Goal: Information Seeking & Learning: Understand process/instructions

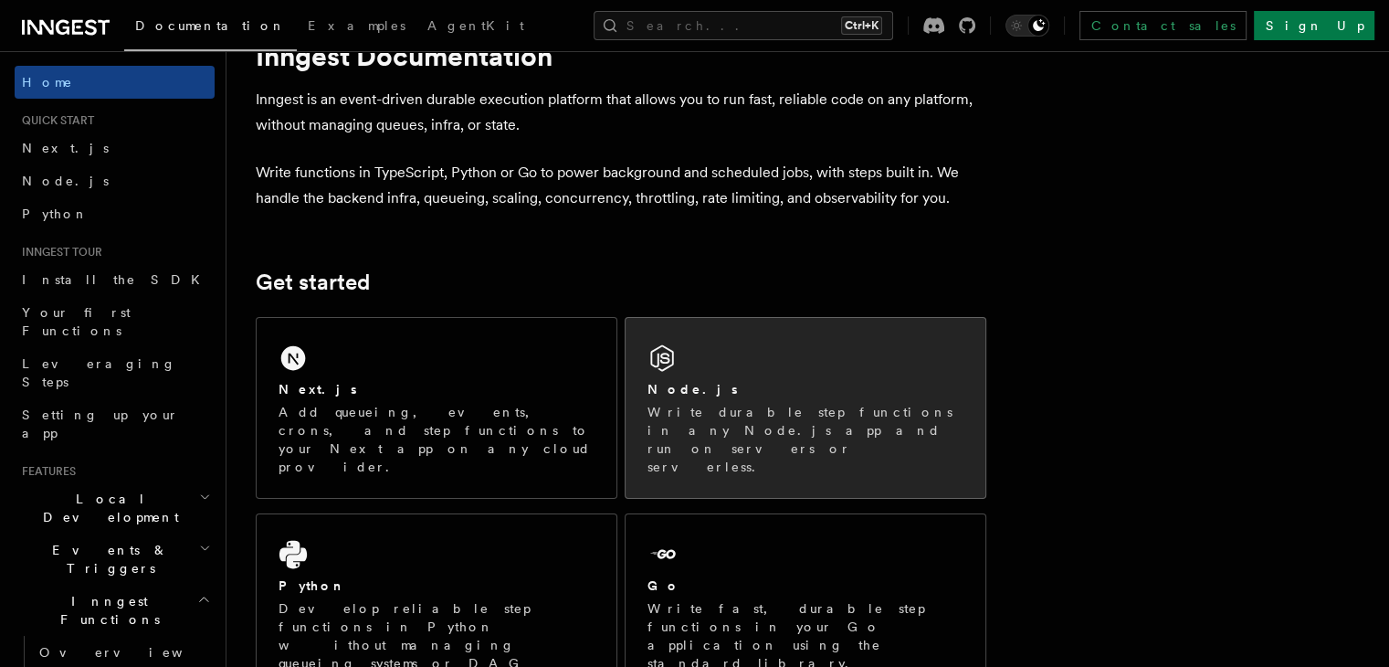
scroll to position [91, 0]
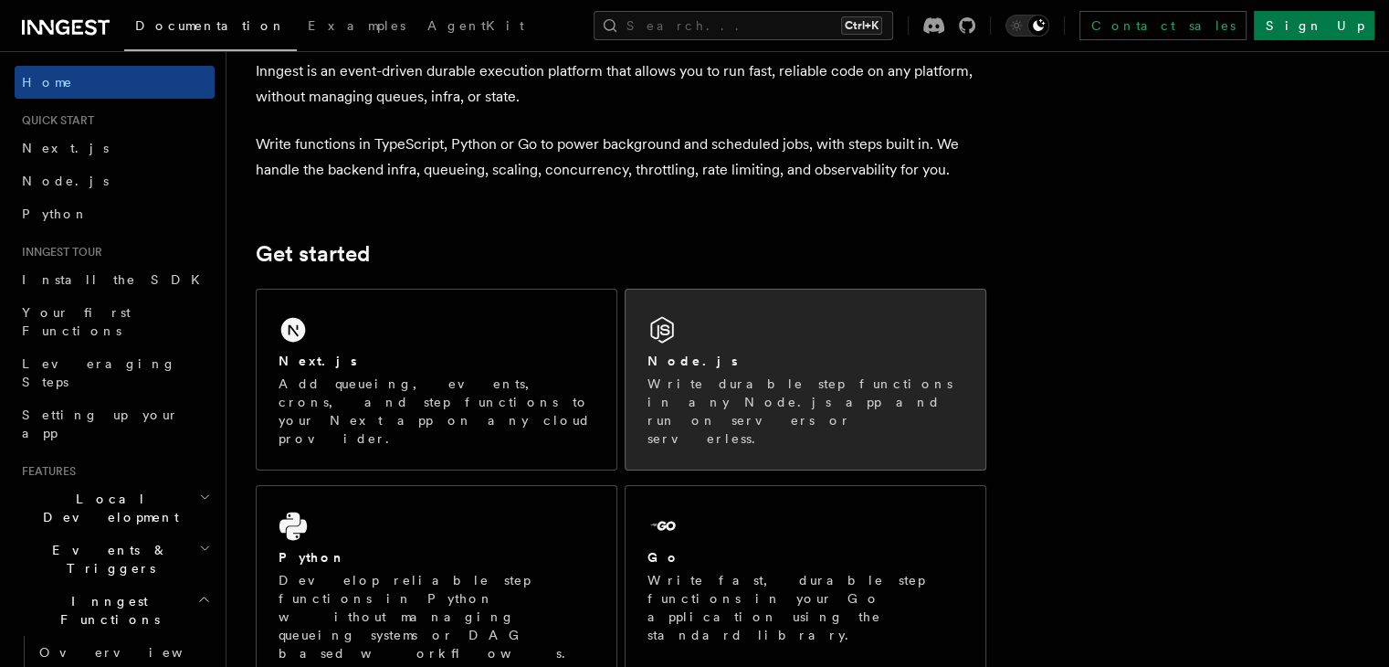
click at [774, 341] on div "Node.js Write durable step functions in any Node.js app and run on servers or s…" at bounding box center [806, 379] width 360 height 180
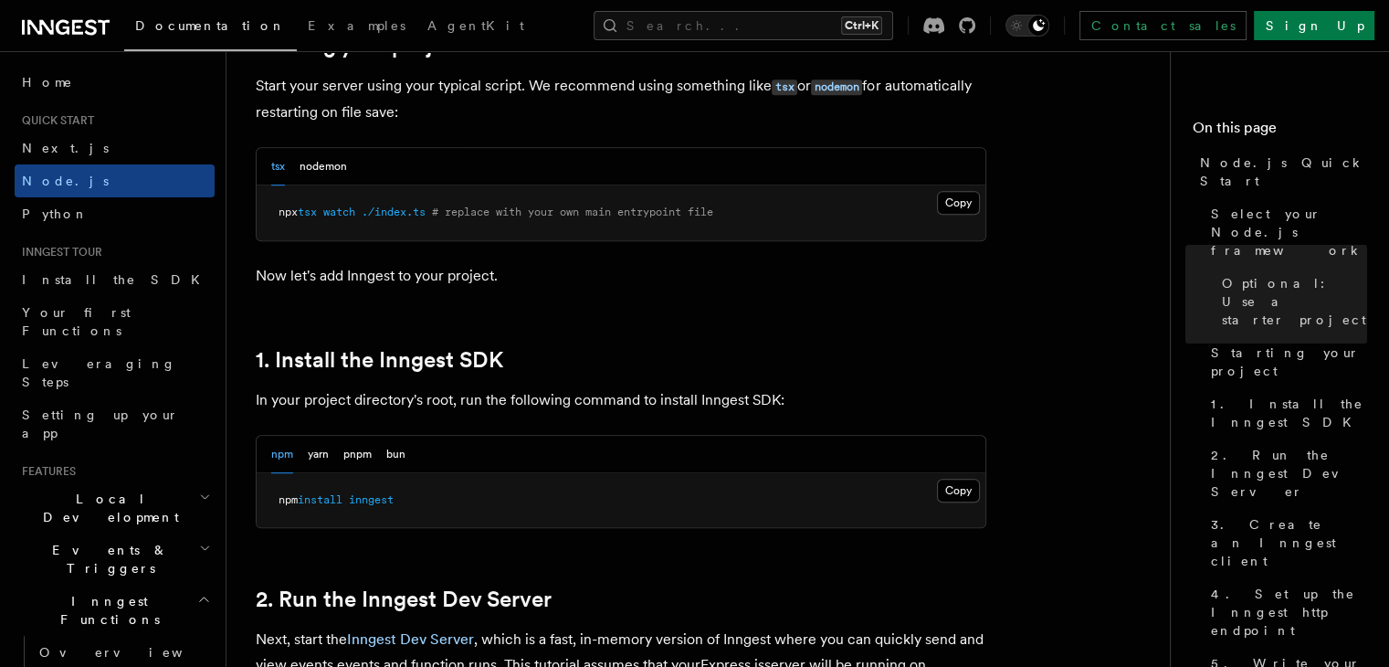
scroll to position [1004, 0]
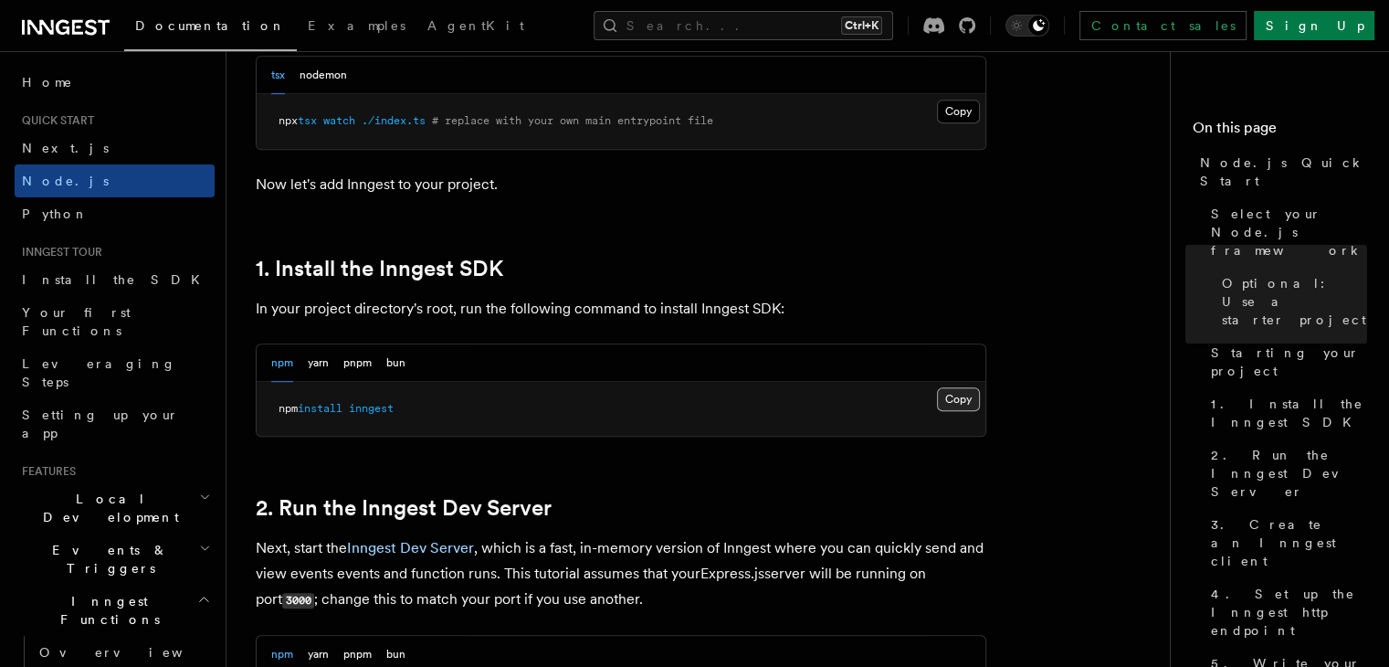
click at [941, 405] on button "Copy Copied" at bounding box center [958, 399] width 43 height 24
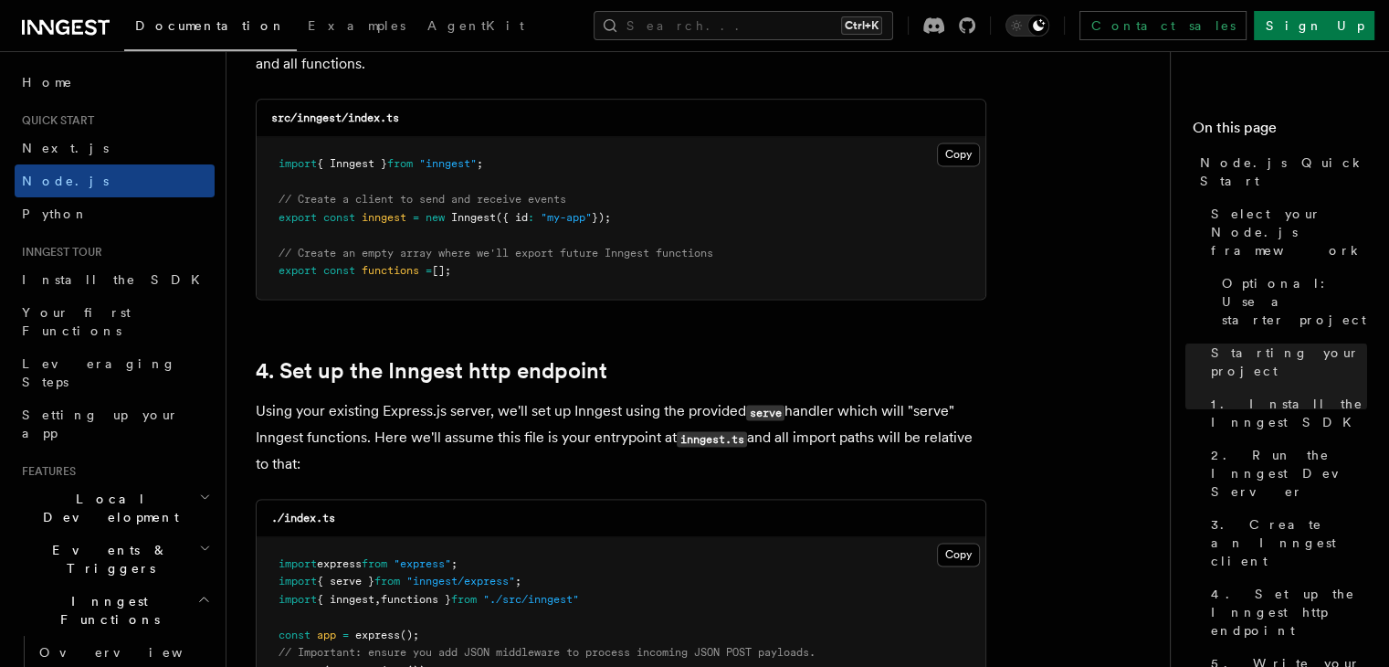
scroll to position [2374, 0]
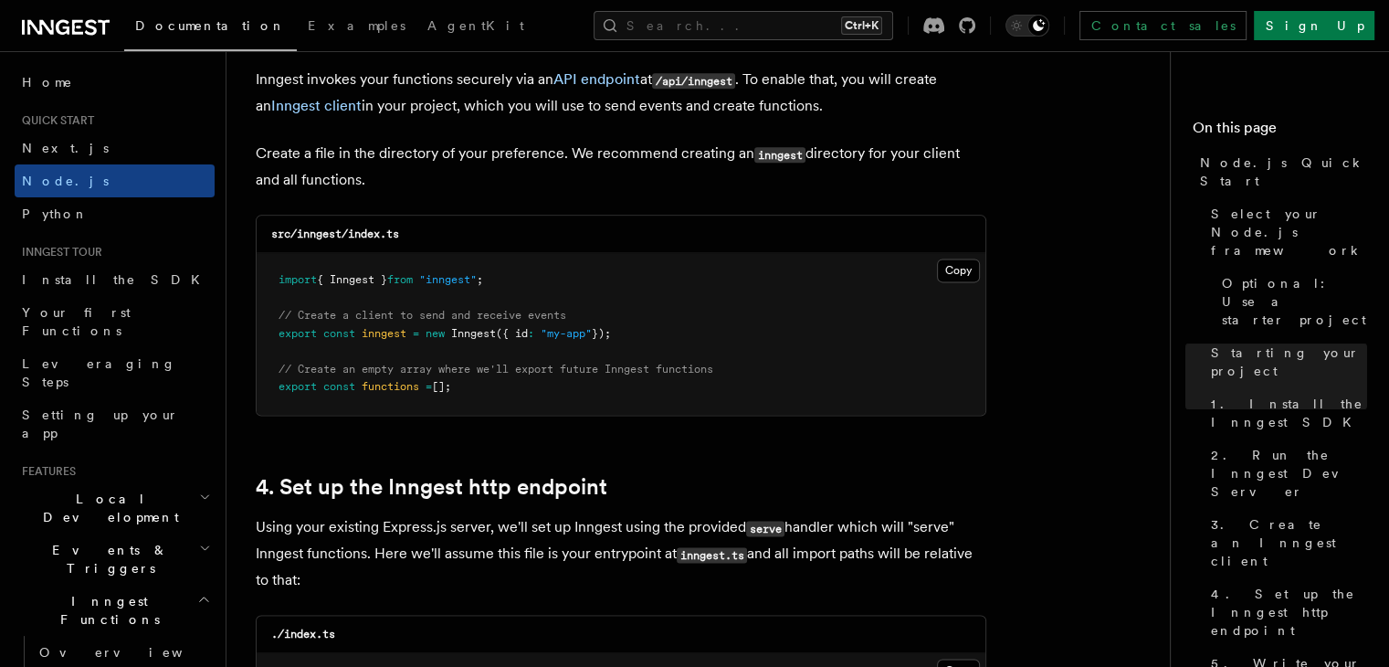
drag, startPoint x: 946, startPoint y: 270, endPoint x: 924, endPoint y: 286, distance: 26.9
click at [946, 271] on button "Copy Copied" at bounding box center [958, 270] width 43 height 24
